Goal: Information Seeking & Learning: Find specific fact

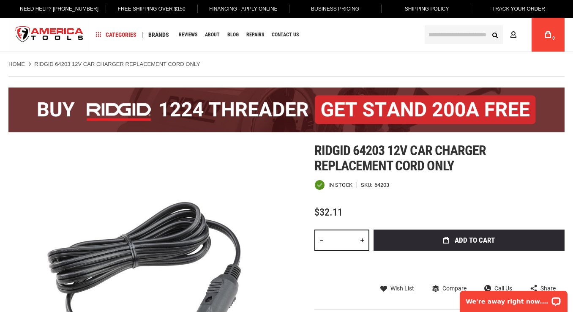
click at [75, 62] on strong "RIDGID 64203 12V CAR CHARGER REPLACEMENT CORD ONLY" at bounding box center [117, 64] width 166 height 6
click at [81, 63] on strong "RIDGID 64203 12V CAR CHARGER REPLACEMENT CORD ONLY" at bounding box center [117, 64] width 166 height 6
click at [79, 63] on strong "RIDGID 64203 12V CAR CHARGER REPLACEMENT CORD ONLY" at bounding box center [117, 64] width 166 height 6
click at [237, 63] on ul "Home RIDGID 64203 12V CAR CHARGER REPLACEMENT CORD ONLY" at bounding box center [286, 64] width 556 height 8
click at [460, 33] on input "text" at bounding box center [464, 34] width 78 height 19
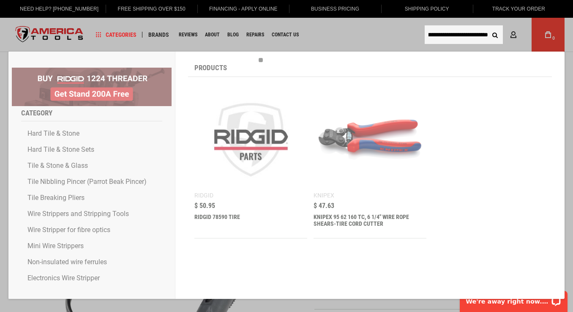
scroll to position [0, 8]
type input "**********"
click at [487, 27] on button "Search" at bounding box center [495, 35] width 16 height 16
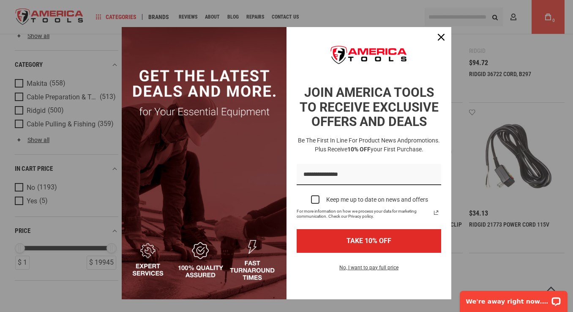
scroll to position [803, 0]
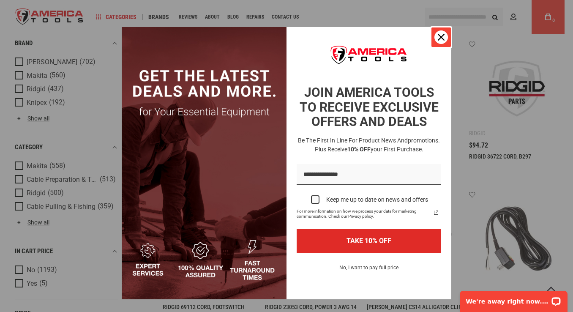
click at [436, 33] on div "Close" at bounding box center [441, 37] width 14 height 14
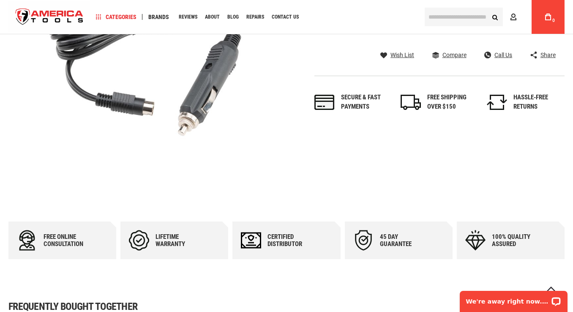
scroll to position [211, 0]
